Goal: Transaction & Acquisition: Purchase product/service

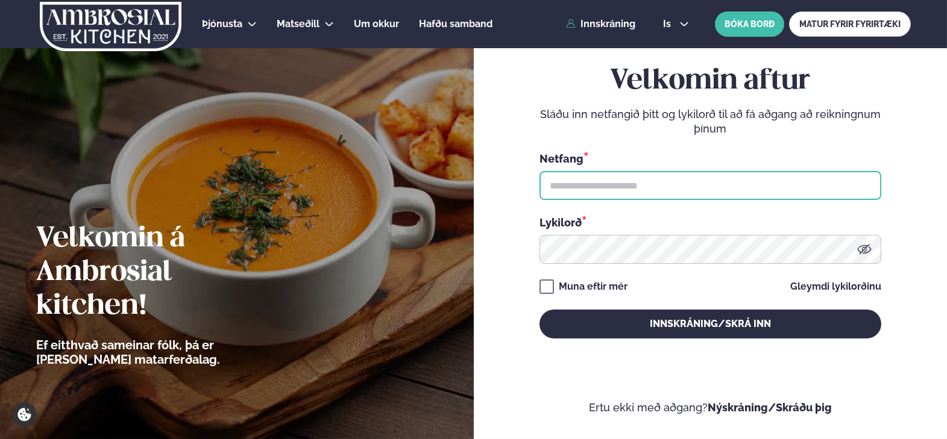
click at [726, 175] on input "text" at bounding box center [710, 185] width 342 height 29
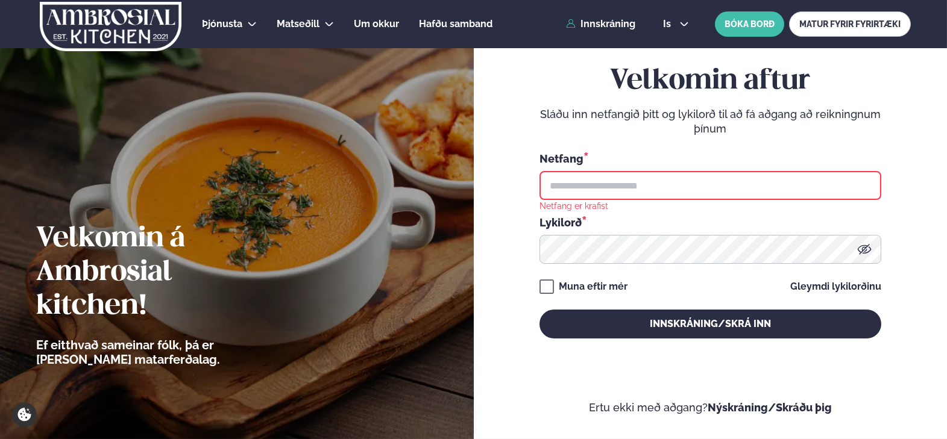
type input "**********"
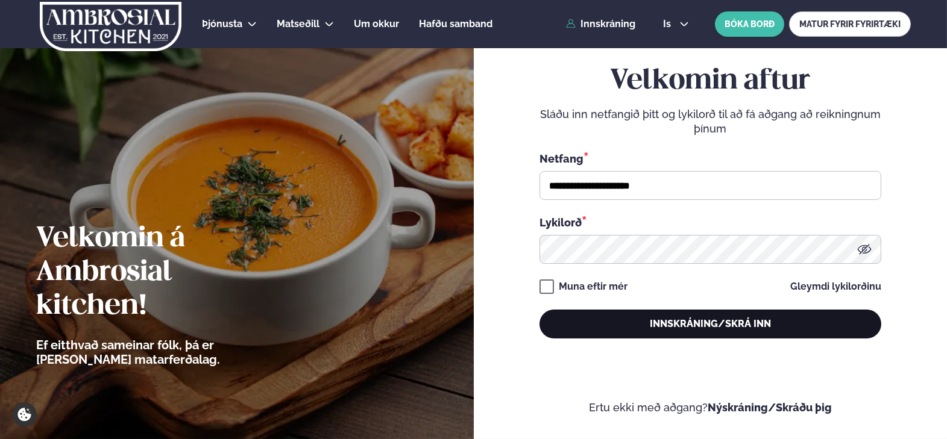
click at [704, 331] on button "Innskráning/Skrá inn" at bounding box center [710, 324] width 342 height 29
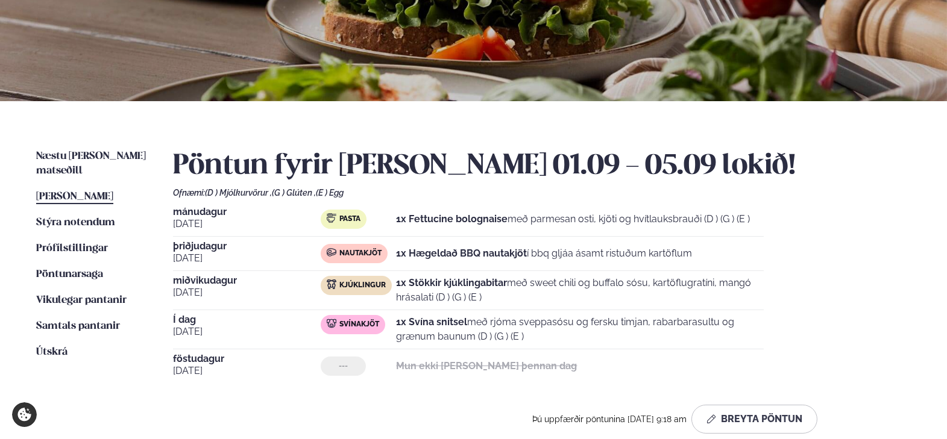
scroll to position [241, 0]
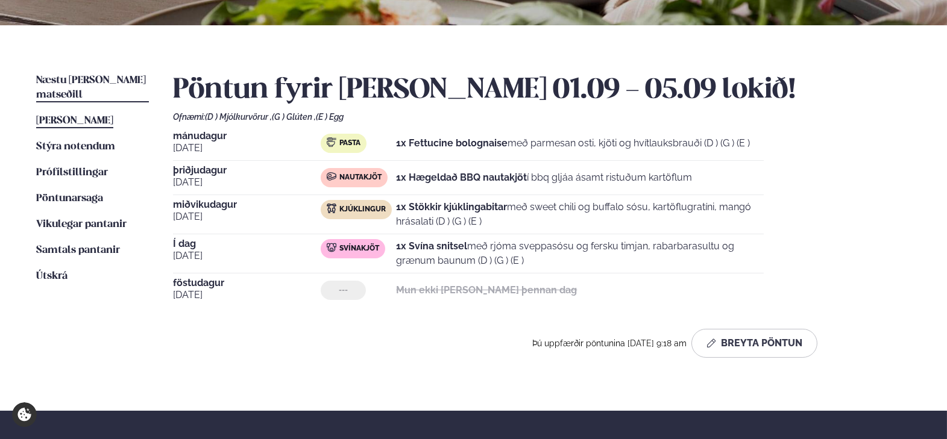
click at [98, 77] on span "Næstu [PERSON_NAME] matseðill" at bounding box center [91, 87] width 110 height 25
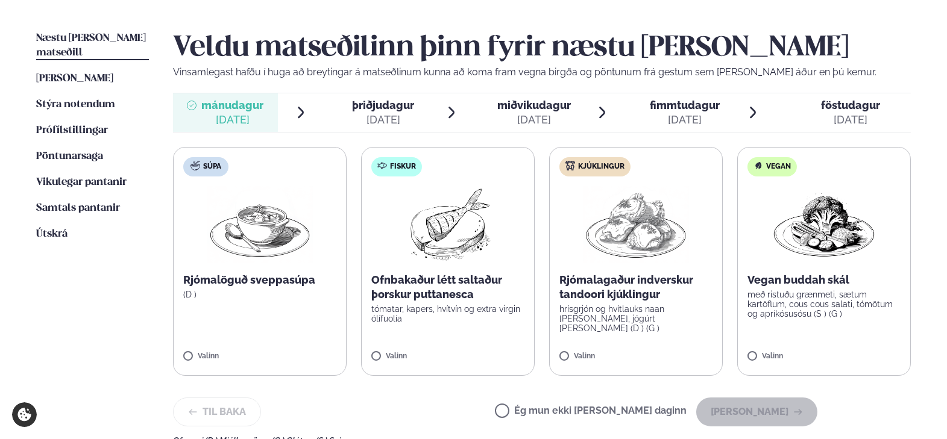
scroll to position [301, 0]
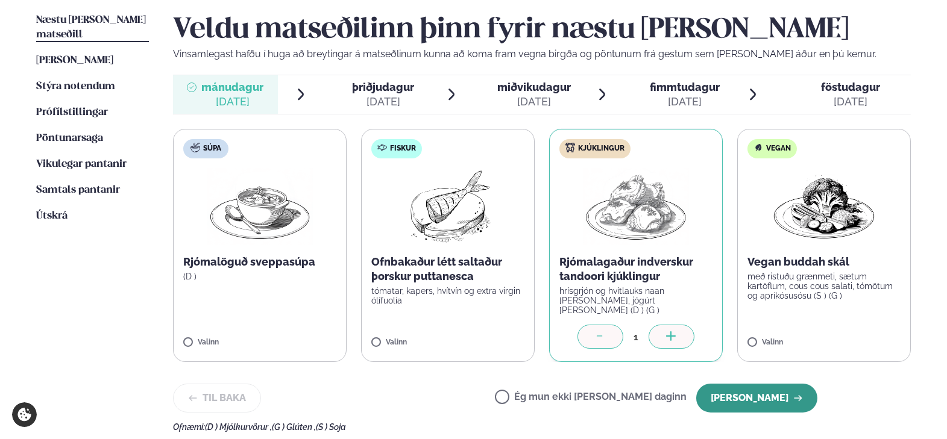
click at [757, 401] on button "[PERSON_NAME]" at bounding box center [756, 398] width 121 height 29
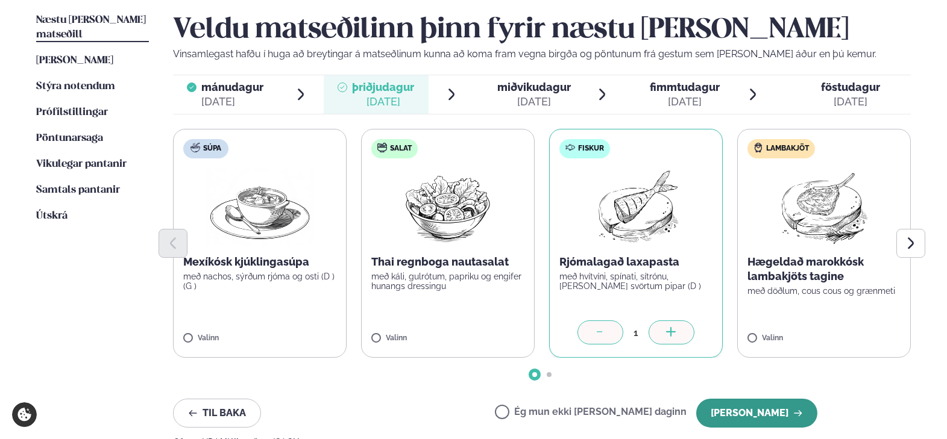
click at [782, 421] on button "[PERSON_NAME]" at bounding box center [756, 413] width 121 height 29
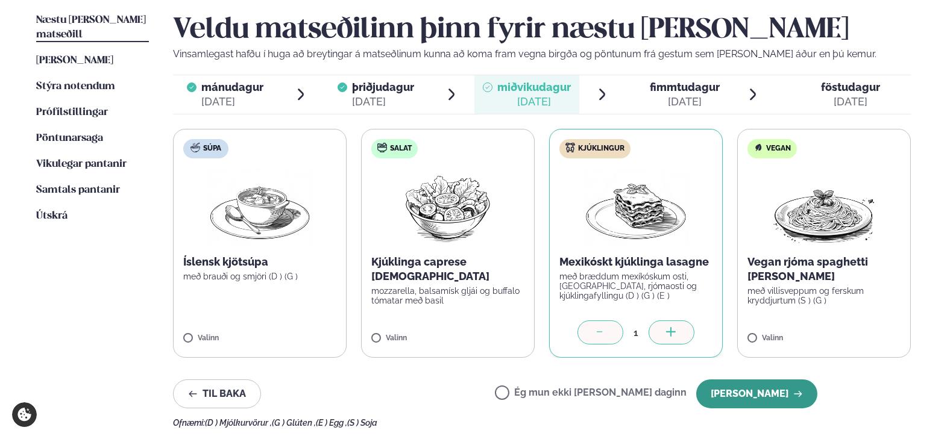
click at [774, 398] on button "[PERSON_NAME]" at bounding box center [756, 394] width 121 height 29
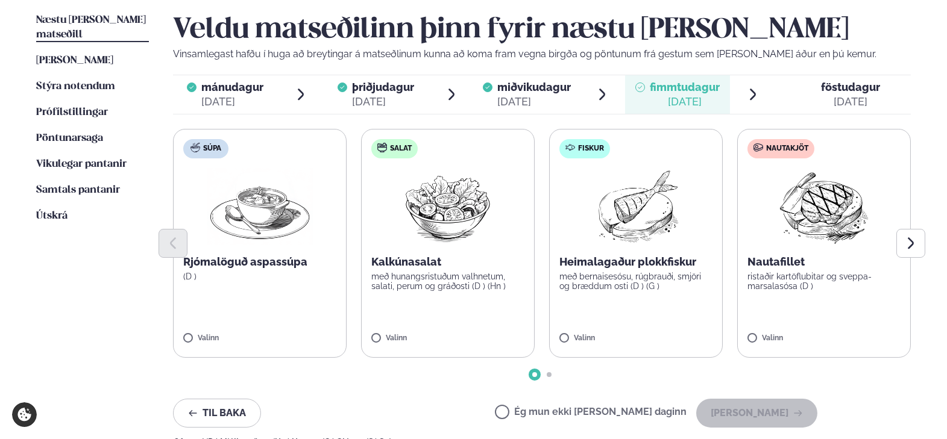
click at [651, 283] on p "með bernaisesósu, rúgbrauði, smjöri og bræddum osti (D ) (G )" at bounding box center [635, 281] width 153 height 19
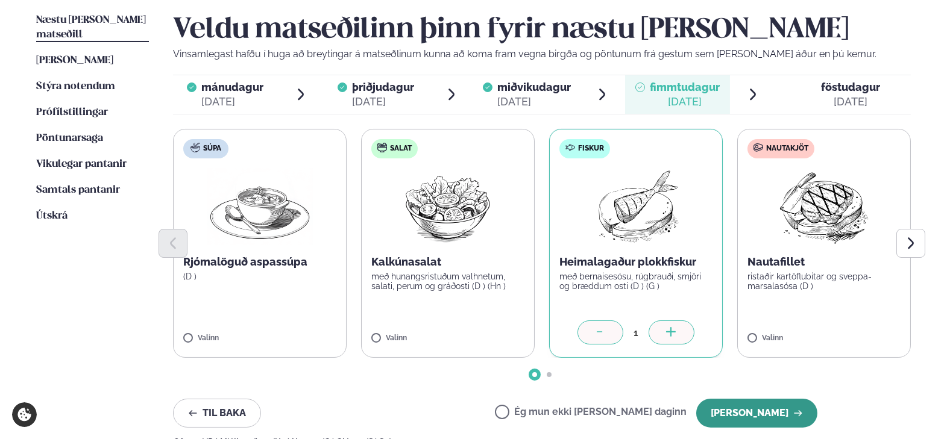
click at [762, 407] on button "[PERSON_NAME]" at bounding box center [756, 413] width 121 height 29
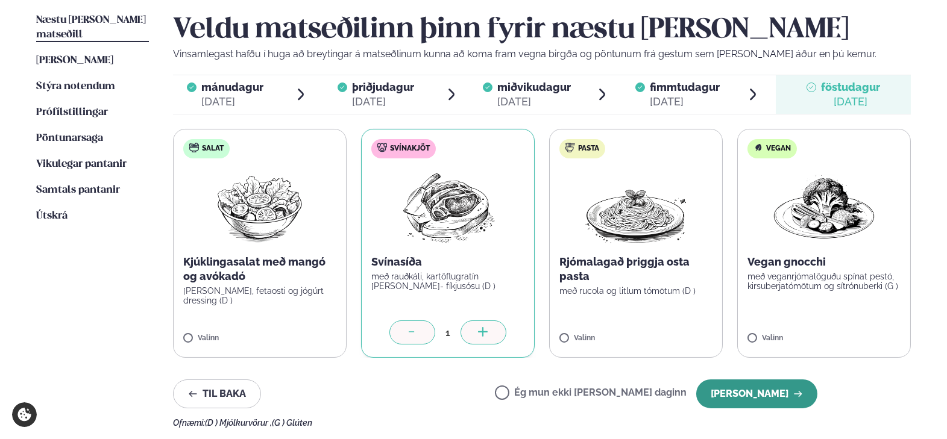
click at [735, 396] on button "[PERSON_NAME]" at bounding box center [756, 394] width 121 height 29
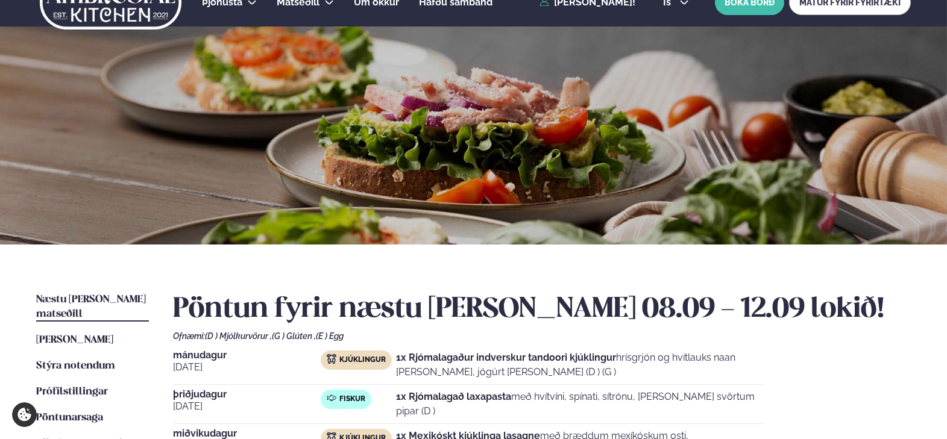
scroll to position [0, 0]
